Goal: Browse casually

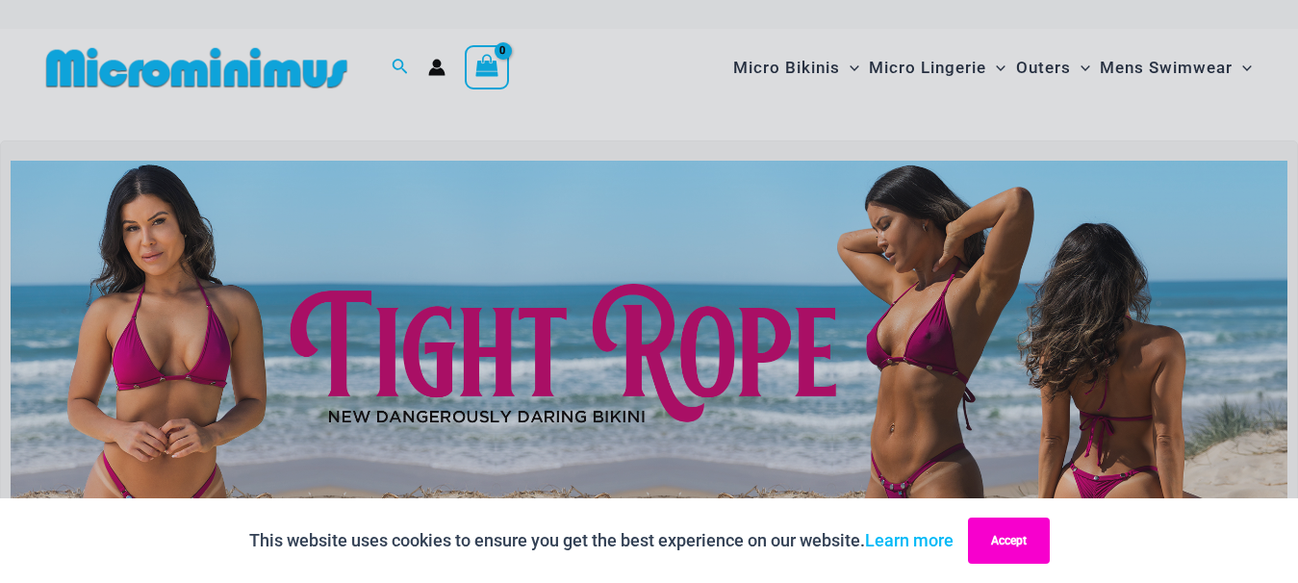
click at [1027, 538] on button "Accept" at bounding box center [1009, 541] width 82 height 46
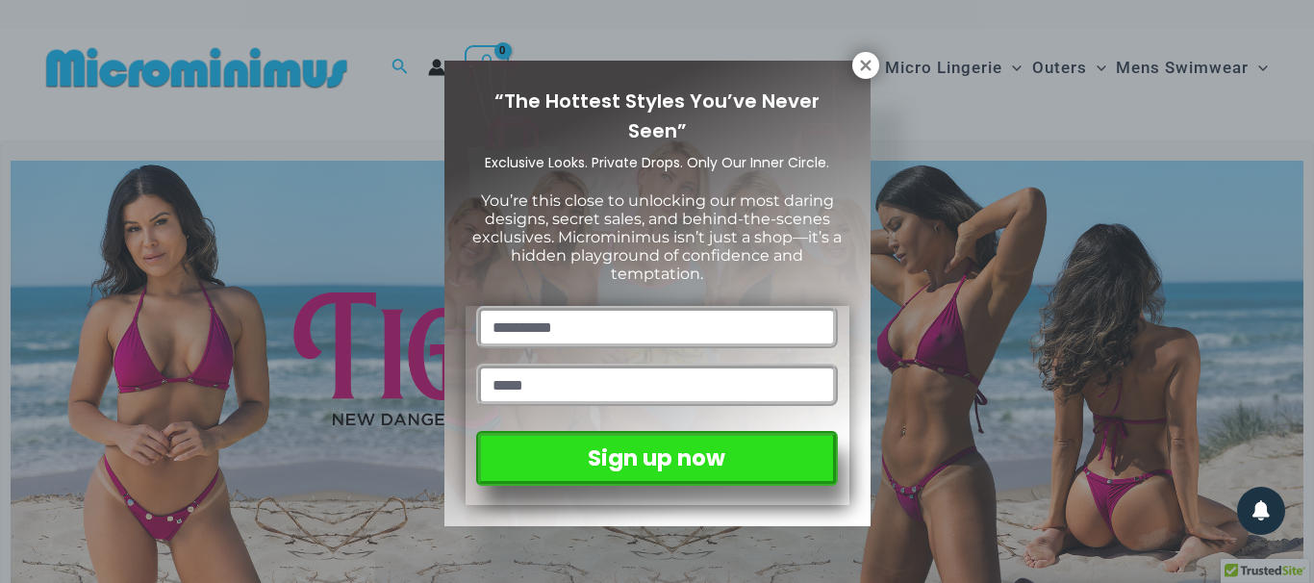
click at [1285, 122] on div "“The Hottest Styles You’ve Never Seen” Exclusive Looks. Private Drops. Only Our…" at bounding box center [657, 291] width 1314 height 583
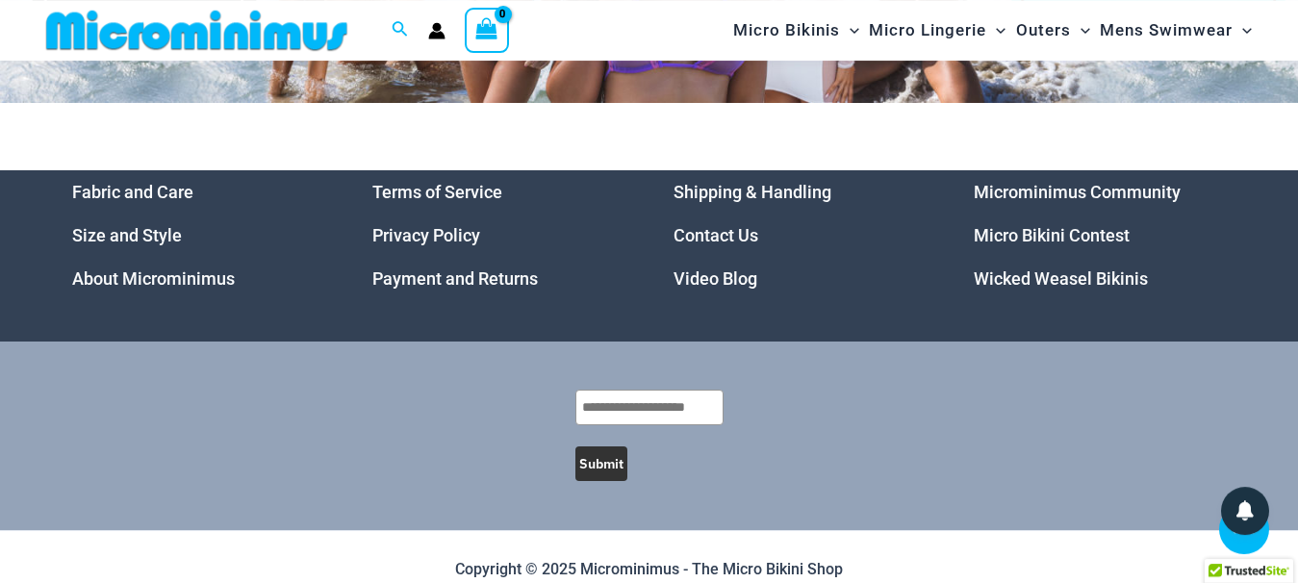
scroll to position [8373, 0]
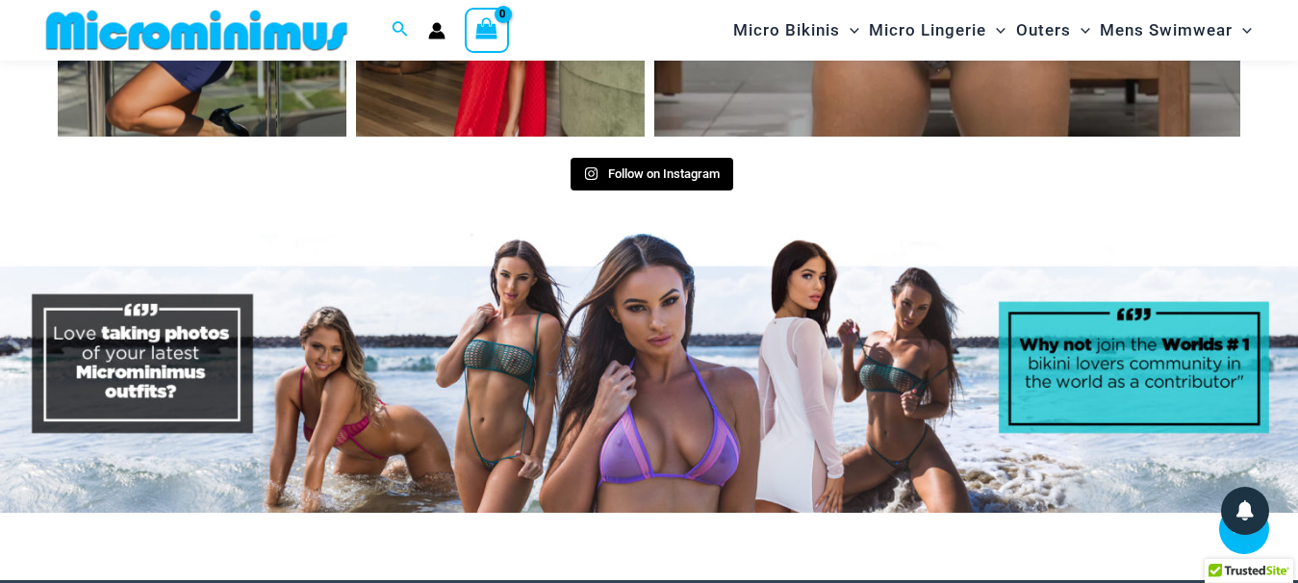
scroll to position [9041, 0]
